Goal: Transaction & Acquisition: Purchase product/service

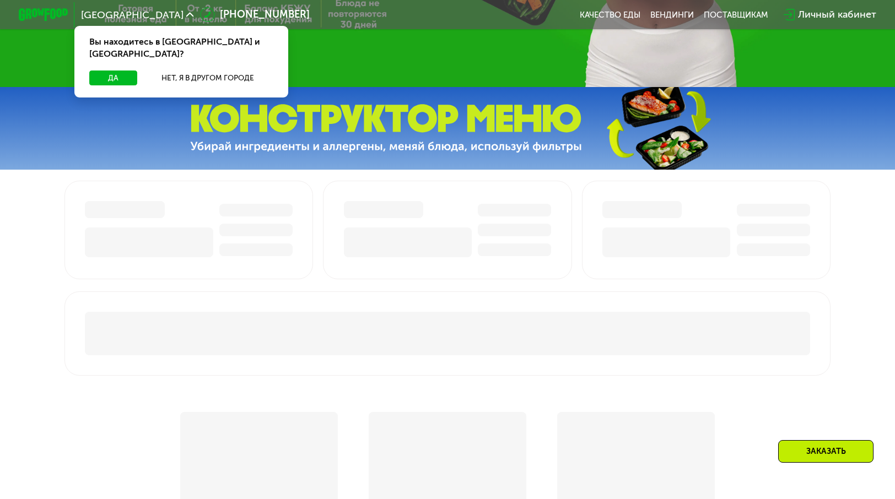
scroll to position [220, 0]
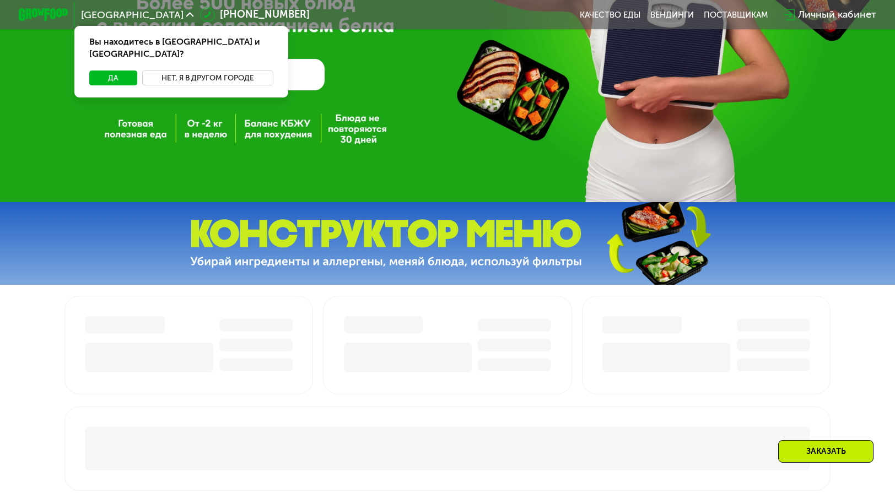
click at [211, 71] on button "Нет, я в другом городе" at bounding box center [207, 78] width 131 height 15
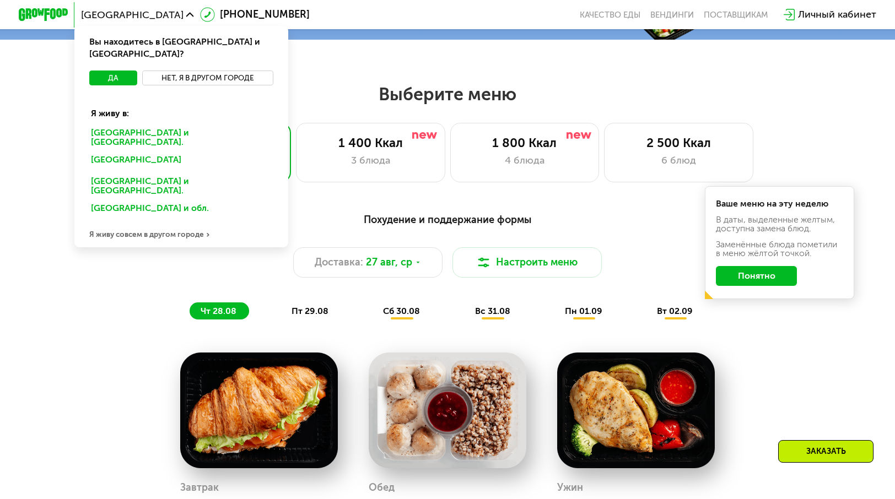
scroll to position [441, 0]
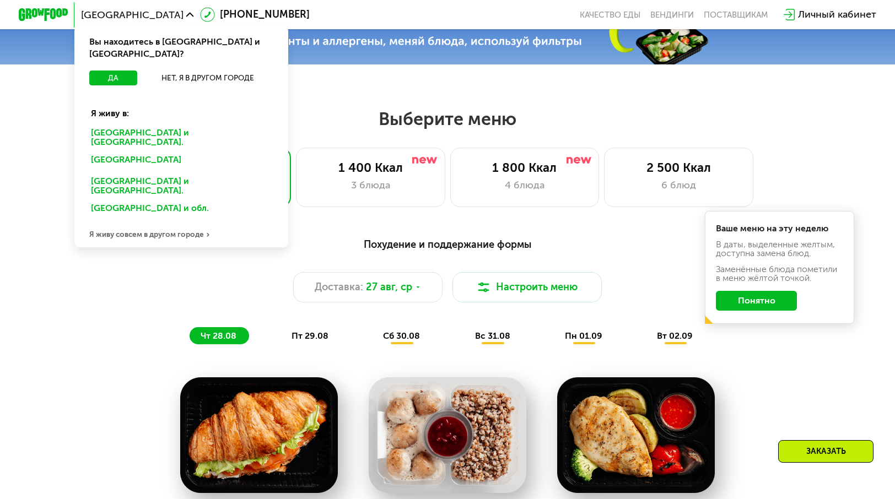
click at [301, 337] on span "пт 29.08" at bounding box center [310, 336] width 37 height 10
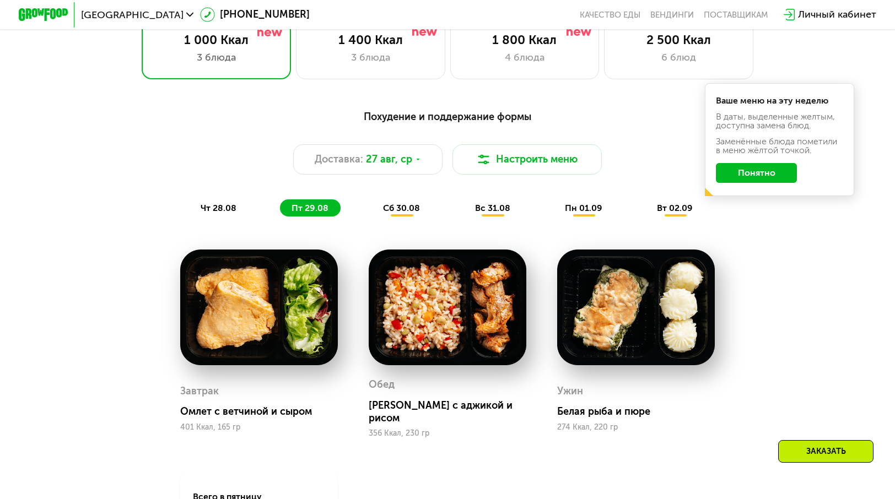
scroll to position [661, 0]
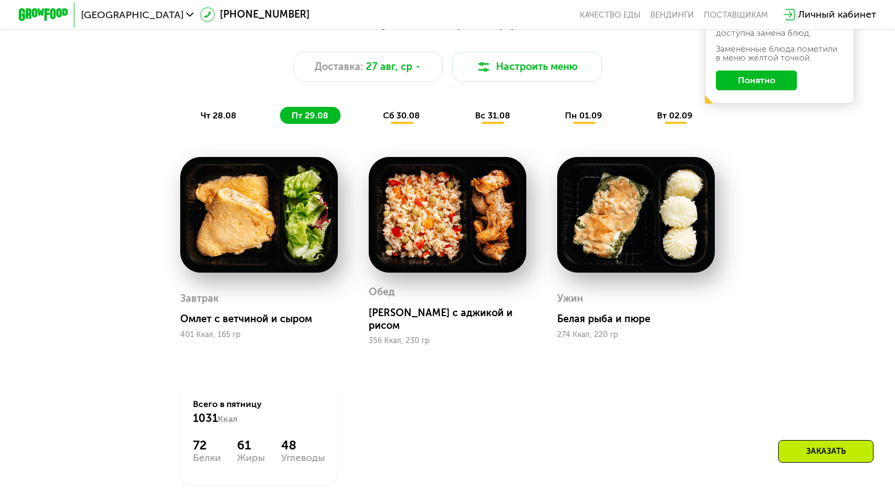
click at [391, 121] on span "сб 30.08" at bounding box center [401, 115] width 37 height 10
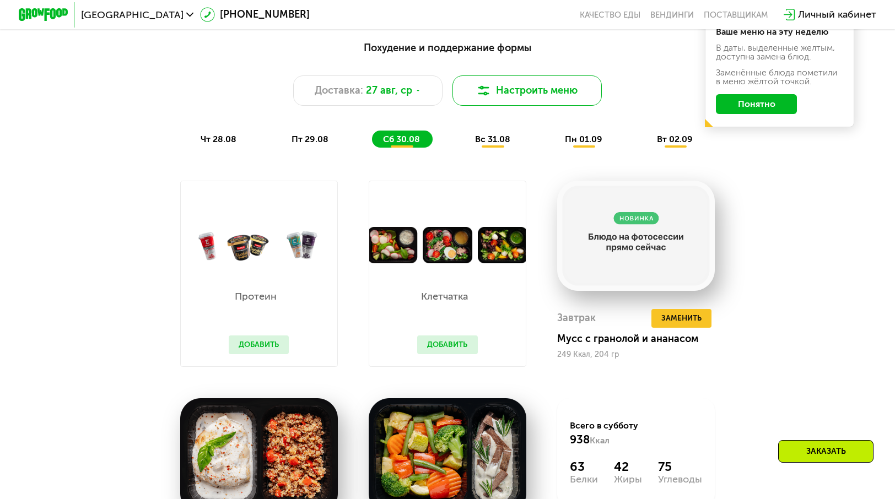
scroll to position [606, 0]
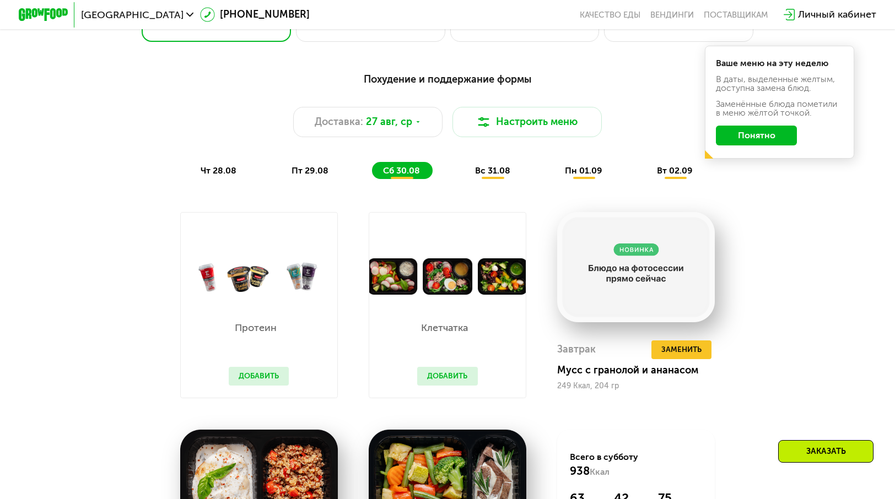
click at [450, 177] on div "чт 28.08 пт 29.08 сб 30.08 вс 31.08 пн 01.09 вт 02.09" at bounding box center [448, 171] width 516 height 18
click at [482, 176] on span "вс 31.08" at bounding box center [492, 170] width 35 height 10
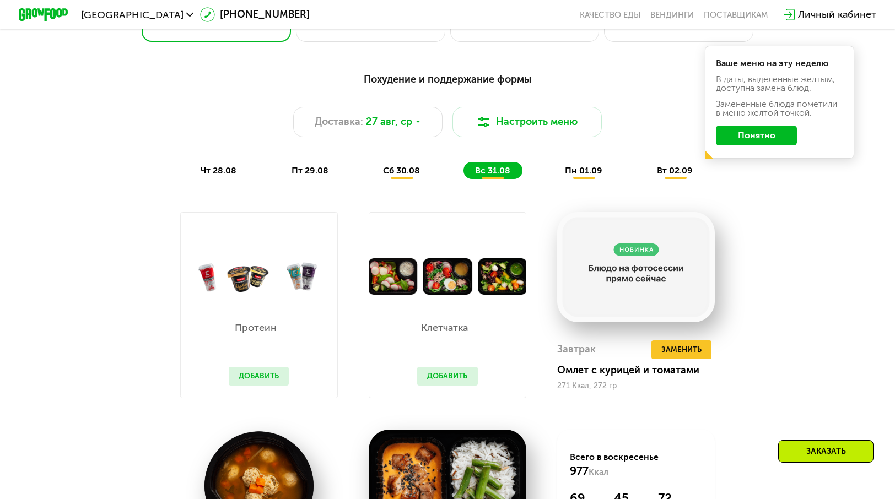
click at [589, 176] on span "пн 01.09" at bounding box center [583, 170] width 37 height 10
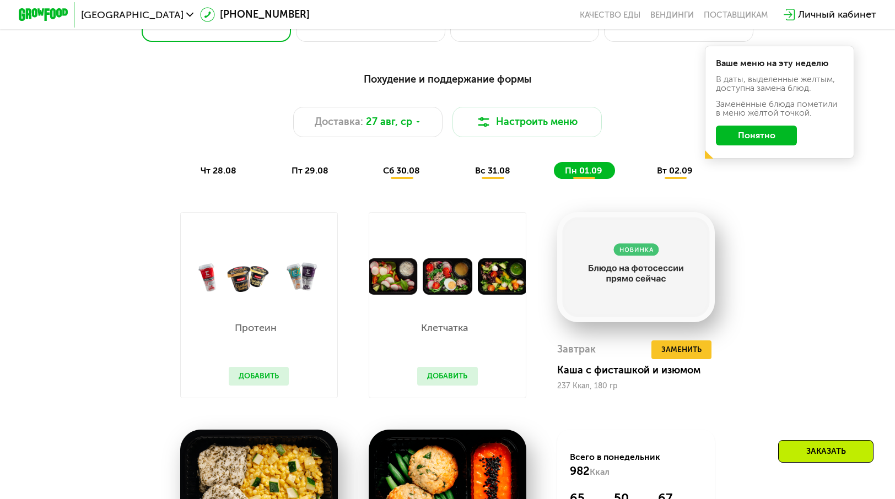
click at [706, 159] on div "Ваше меню на эту неделю В даты, выделенные желтым, доступна замена блюд. Заменё…" at bounding box center [779, 102] width 149 height 113
click at [686, 173] on span "вт 02.09" at bounding box center [675, 170] width 36 height 10
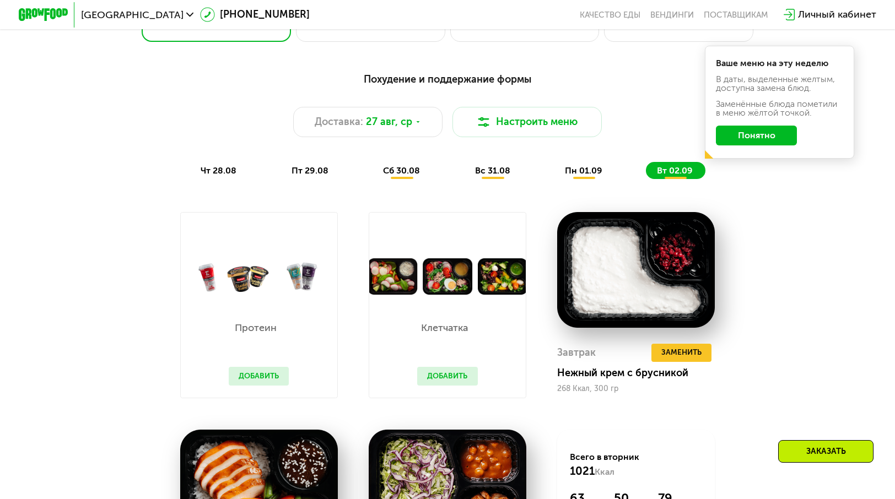
click at [773, 146] on button "Понятно" at bounding box center [756, 136] width 81 height 20
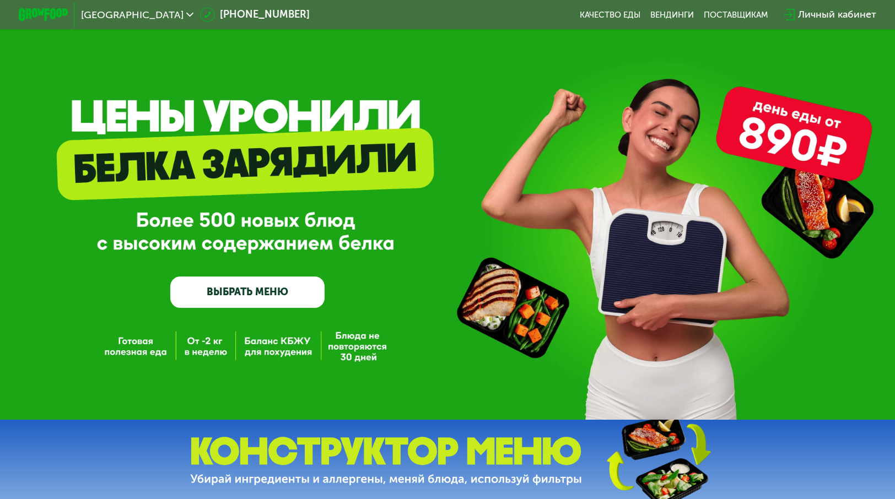
scroll to position [0, 0]
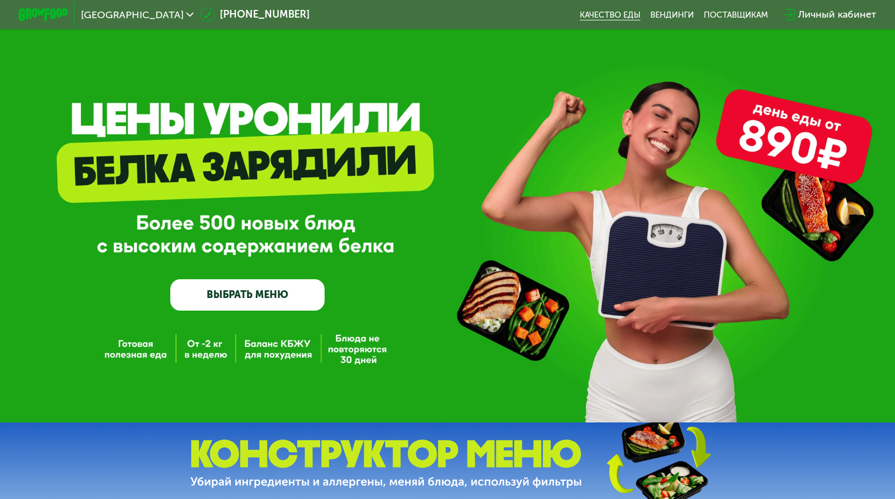
click at [623, 15] on link "Качество еды" at bounding box center [610, 15] width 61 height 10
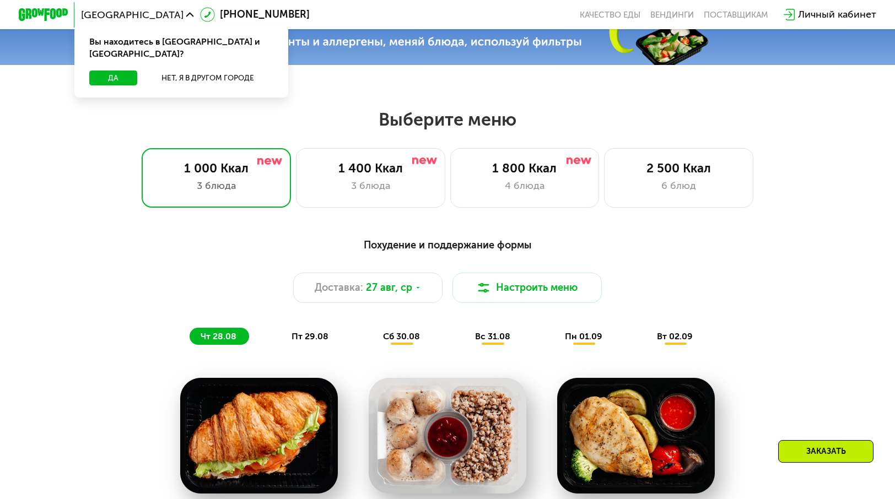
scroll to position [441, 0]
click at [644, 175] on div "2 500 Ккал" at bounding box center [678, 167] width 123 height 15
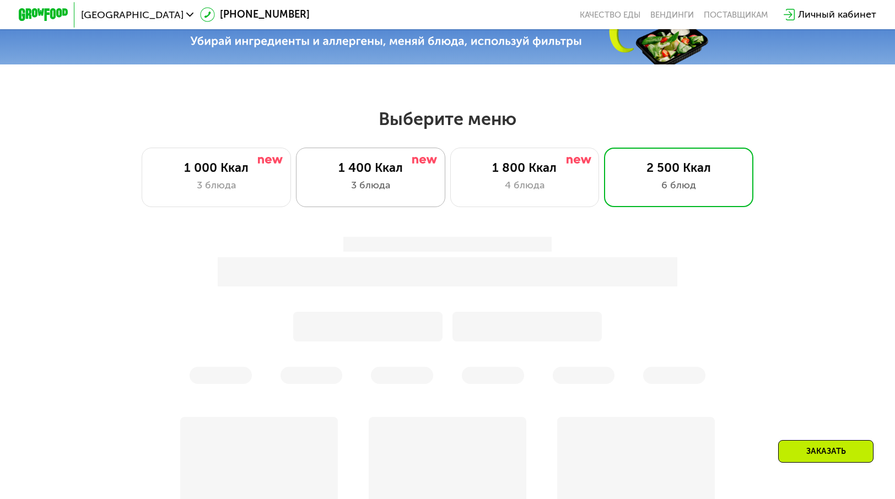
click at [450, 201] on div "1 400 Ккал 3 блюда" at bounding box center [524, 178] width 149 height 60
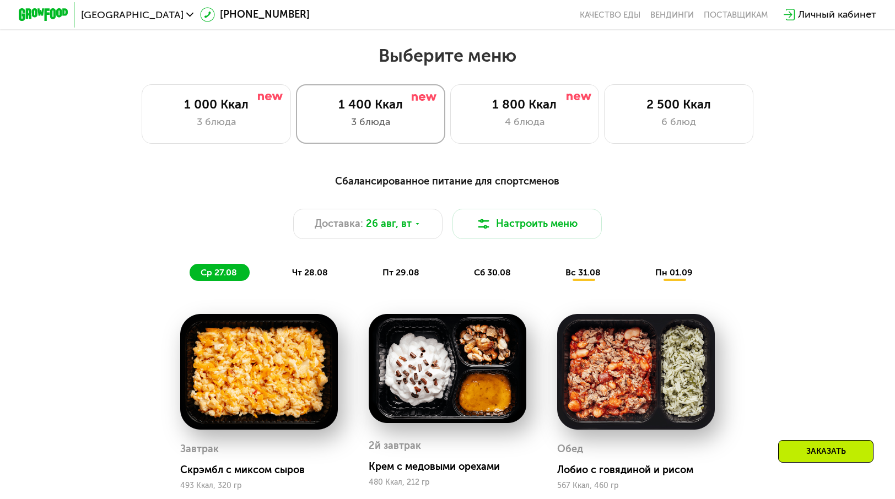
scroll to position [661, 0]
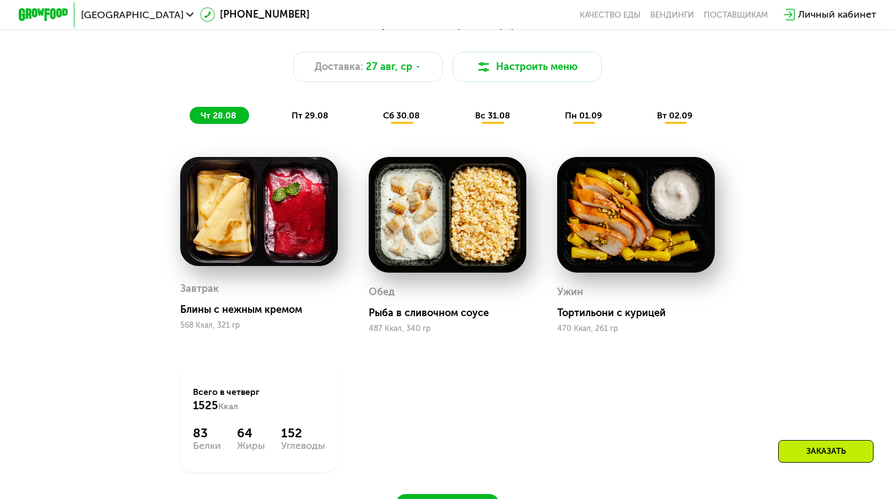
click at [646, 123] on div "пн 01.09" at bounding box center [676, 116] width 60 height 18
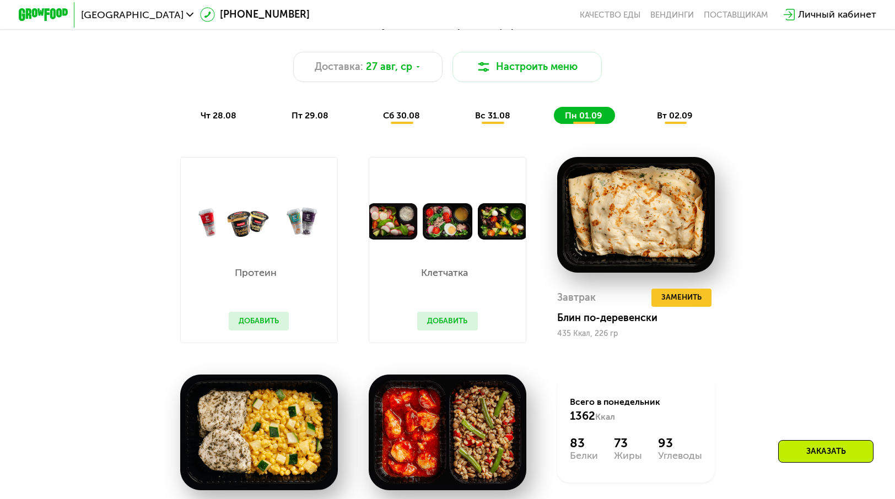
click at [676, 121] on span "вт 02.09" at bounding box center [675, 115] width 36 height 10
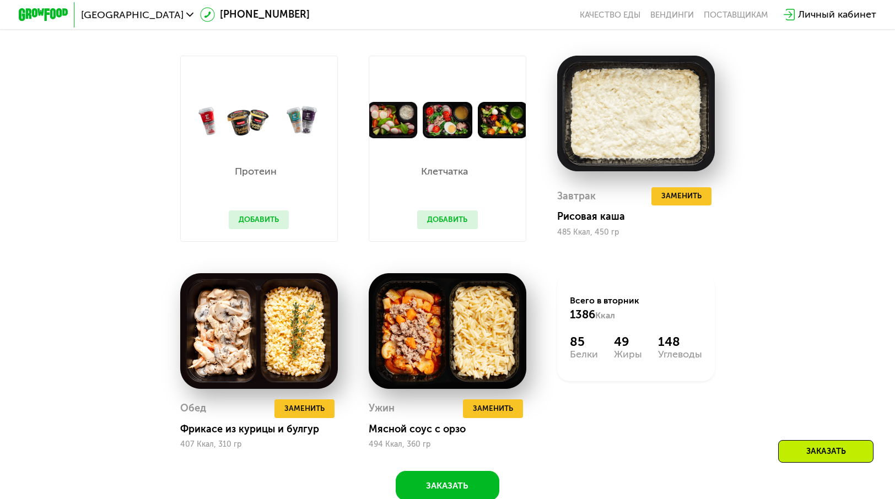
scroll to position [882, 0]
